Goal: Information Seeking & Learning: Learn about a topic

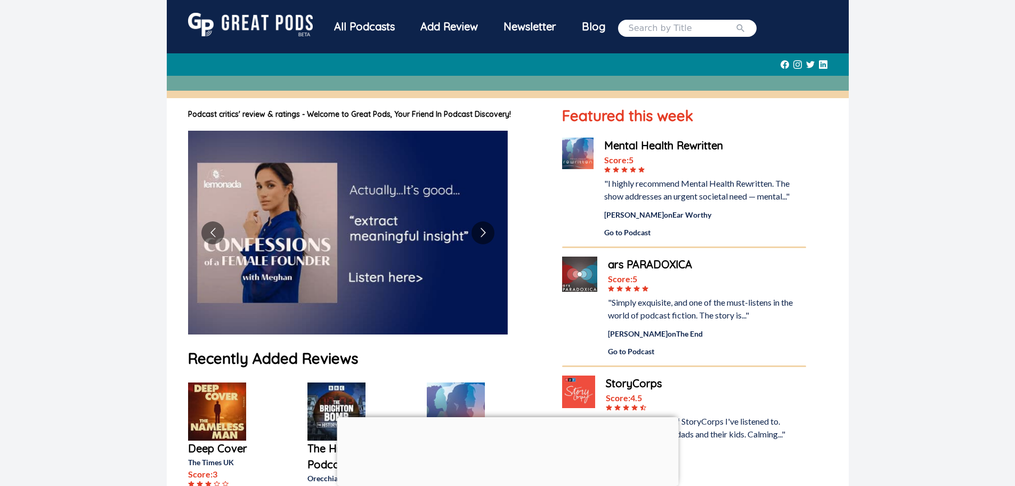
click at [365, 23] on div "All Podcasts" at bounding box center [364, 27] width 86 height 28
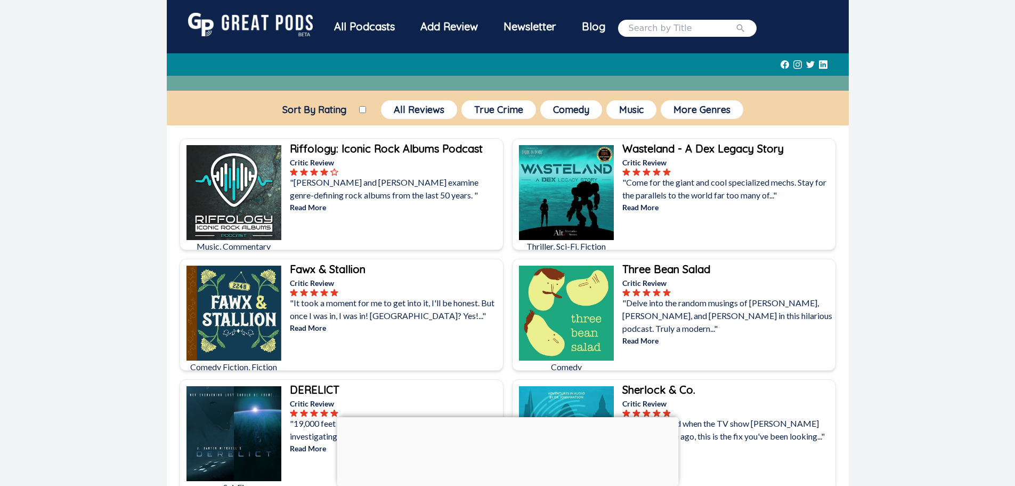
click at [365, 109] on input "Sort By Rating" at bounding box center [362, 109] width 7 height 7
checkbox input "true"
drag, startPoint x: 505, startPoint y: 107, endPoint x: 515, endPoint y: 112, distance: 11.0
click at [505, 109] on button "True Crime" at bounding box center [499, 109] width 75 height 19
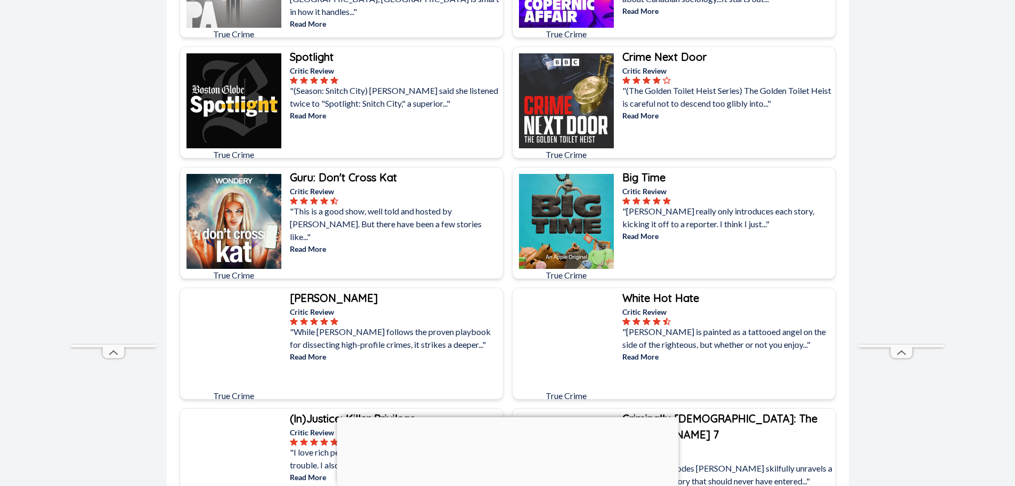
scroll to position [1066, 0]
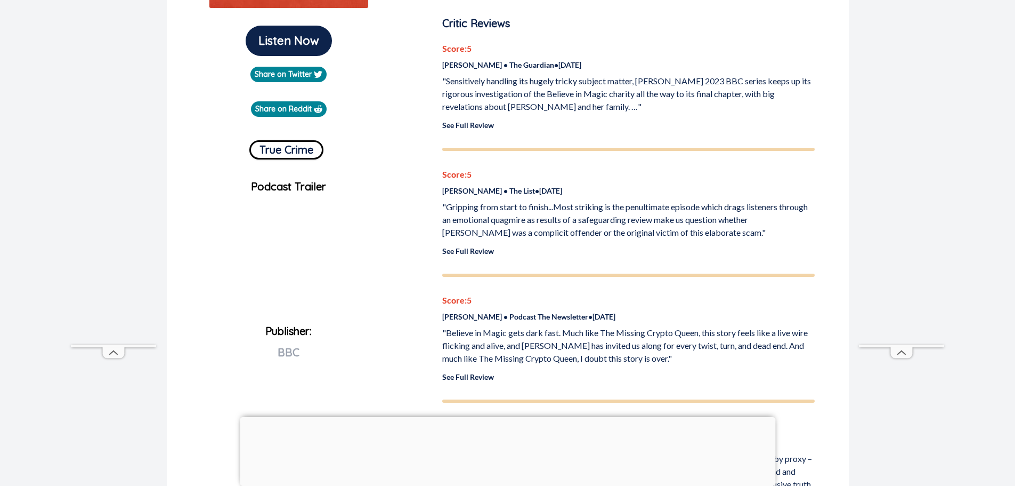
scroll to position [426, 0]
